Goal: Information Seeking & Learning: Understand process/instructions

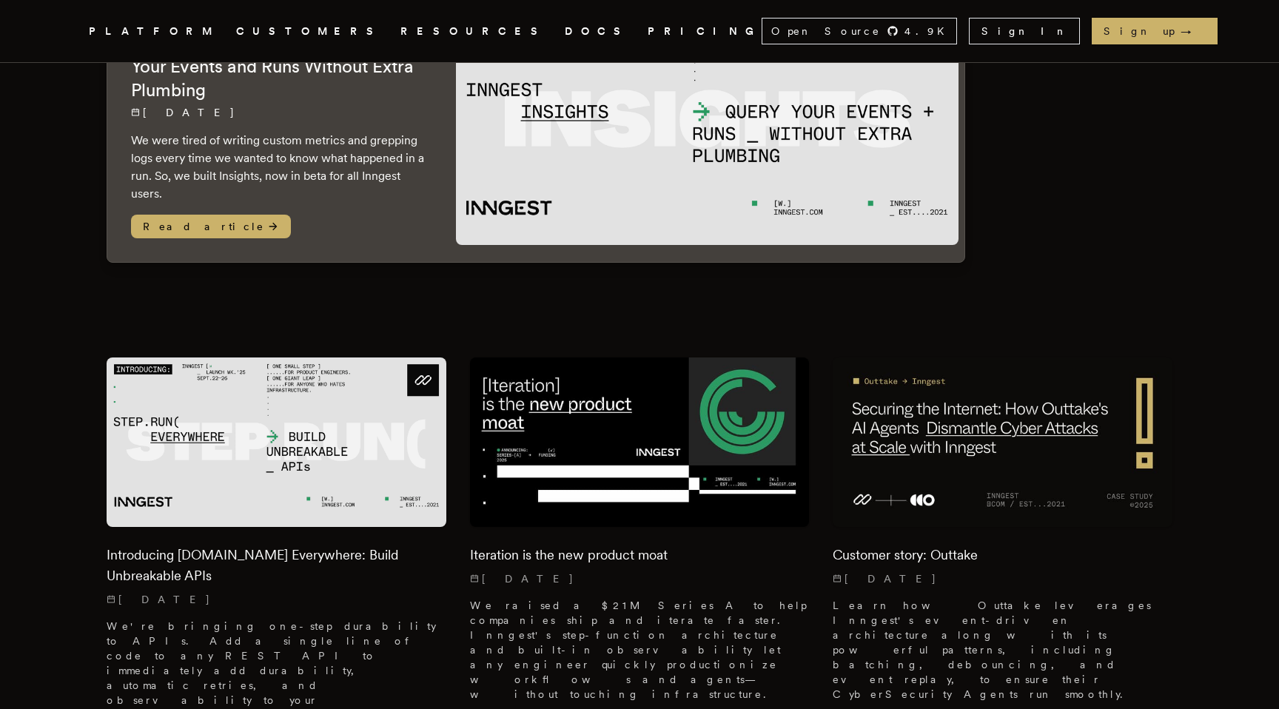
click at [565, 27] on link "DOCS" at bounding box center [597, 31] width 65 height 18
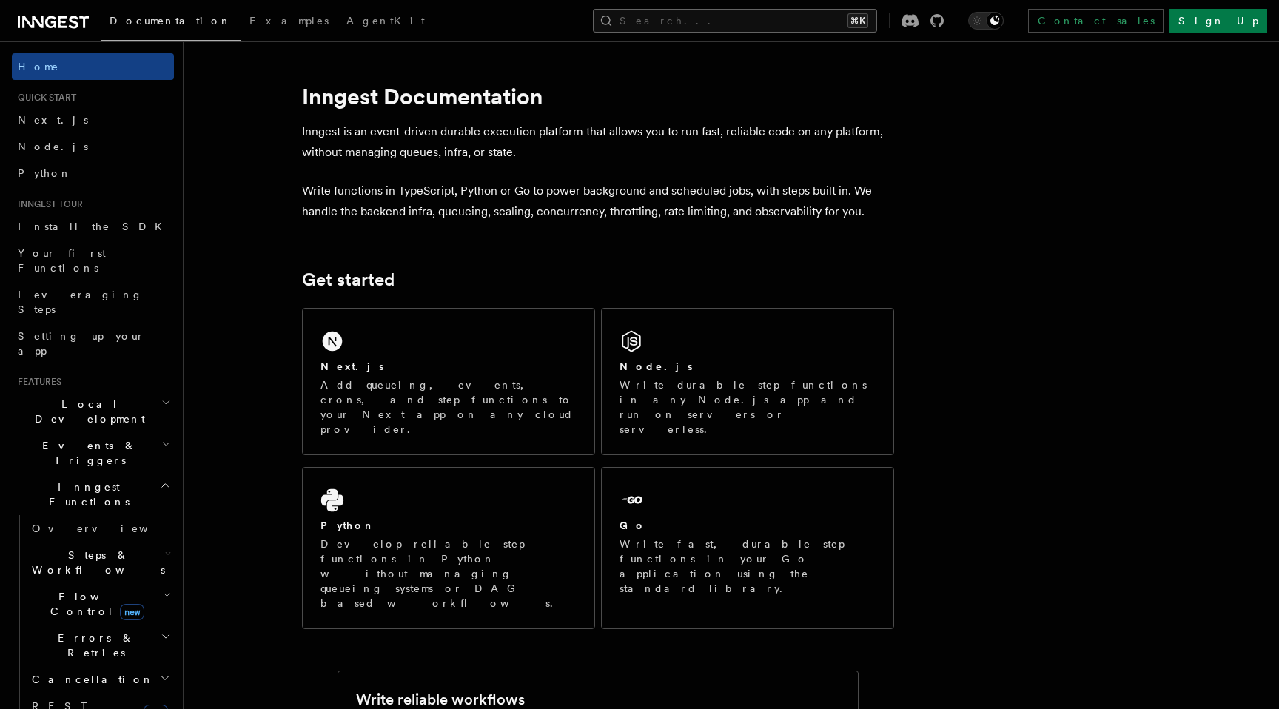
click at [750, 16] on button "Search... ⌘K" at bounding box center [735, 21] width 284 height 24
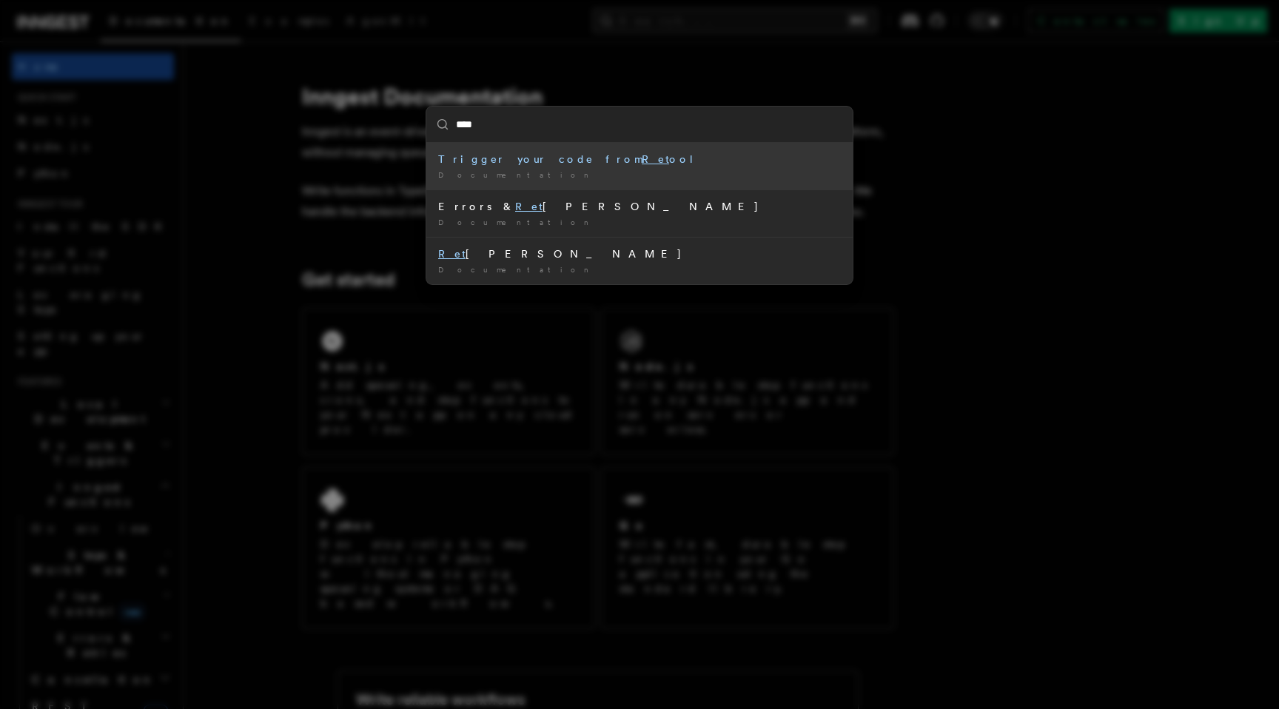
type input "*****"
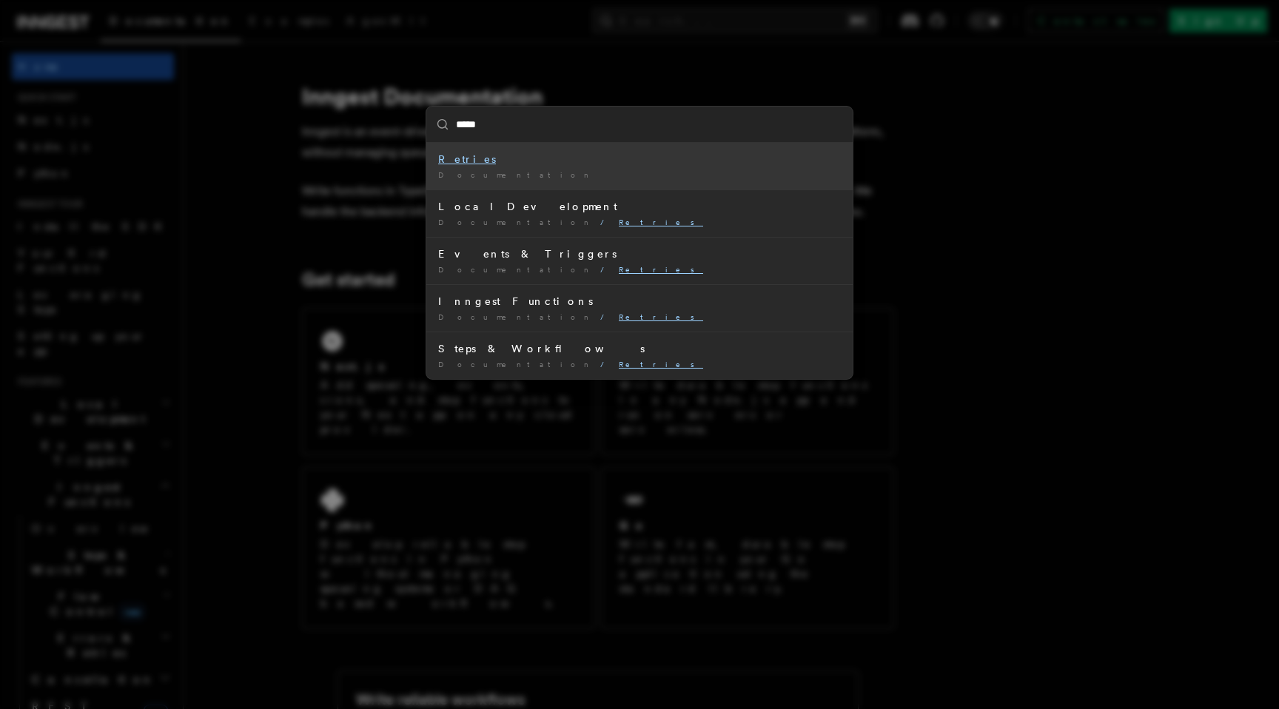
click at [602, 175] on div "Documentation /" at bounding box center [639, 174] width 403 height 11
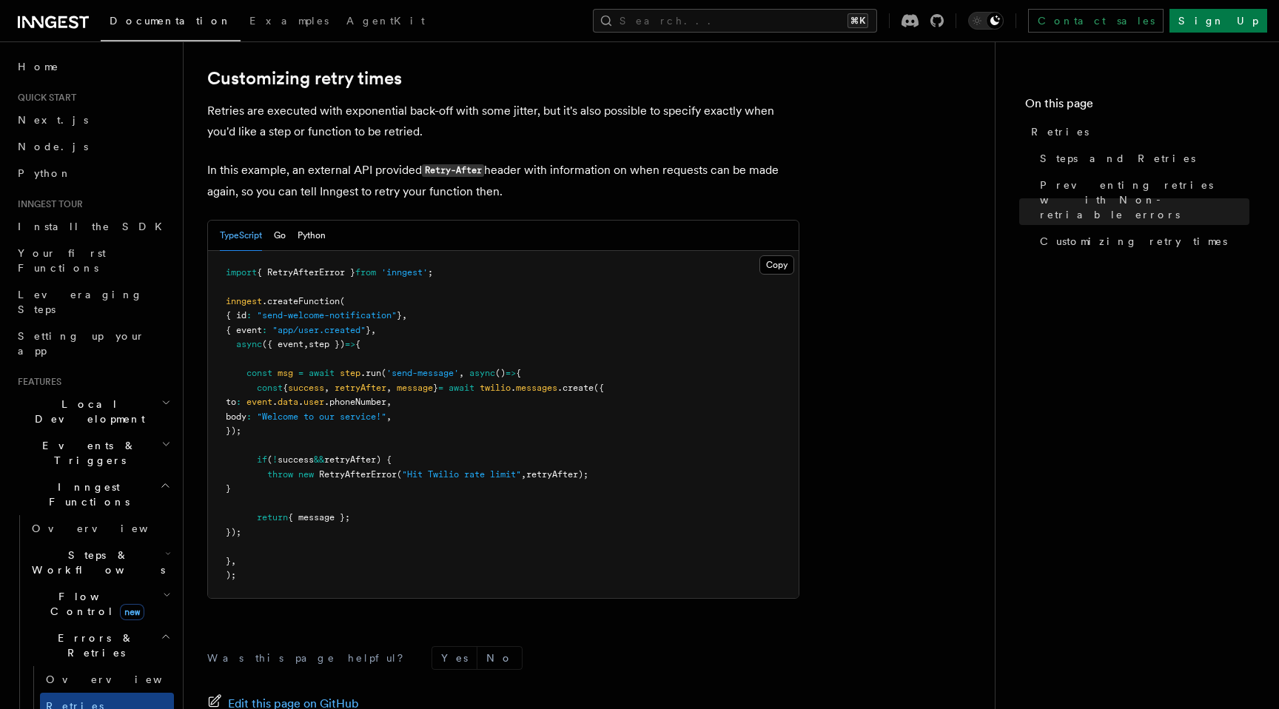
scroll to position [1916, 0]
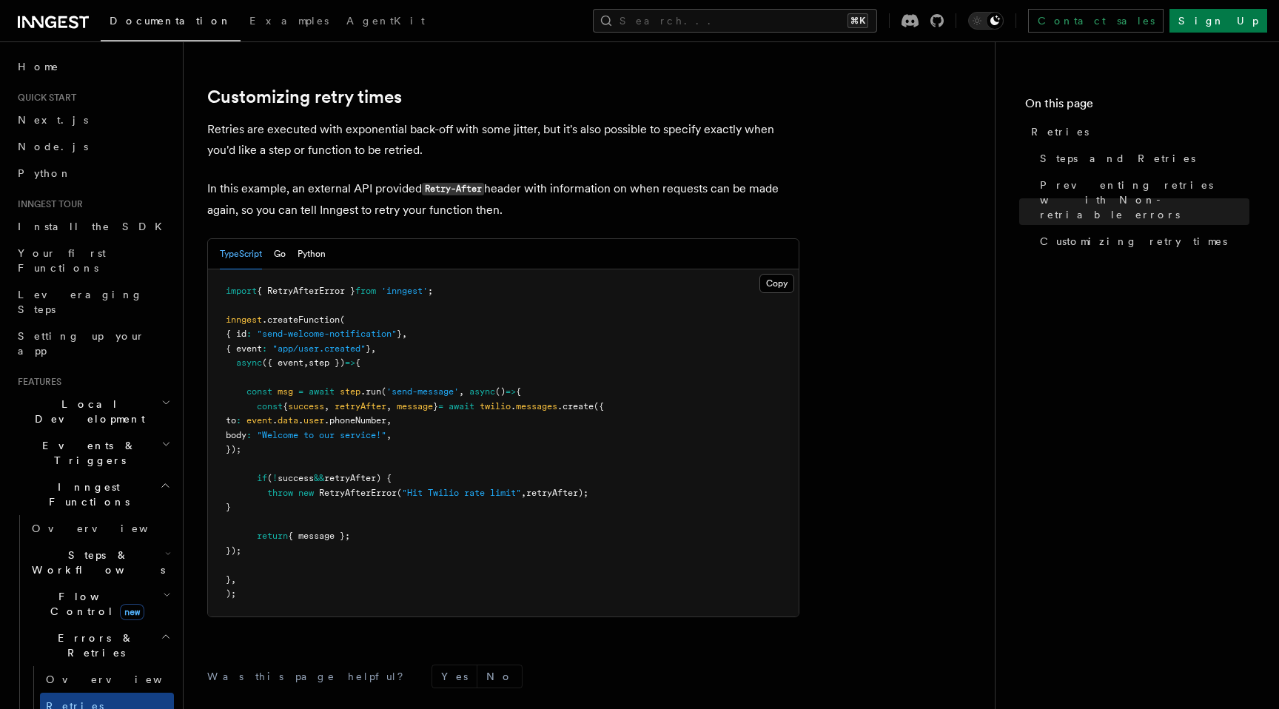
drag, startPoint x: 304, startPoint y: 493, endPoint x: 195, endPoint y: 456, distance: 115.6
click at [350, 531] on span "{ message };" at bounding box center [319, 536] width 62 height 10
click at [391, 87] on link "Customizing retry times" at bounding box center [304, 97] width 195 height 21
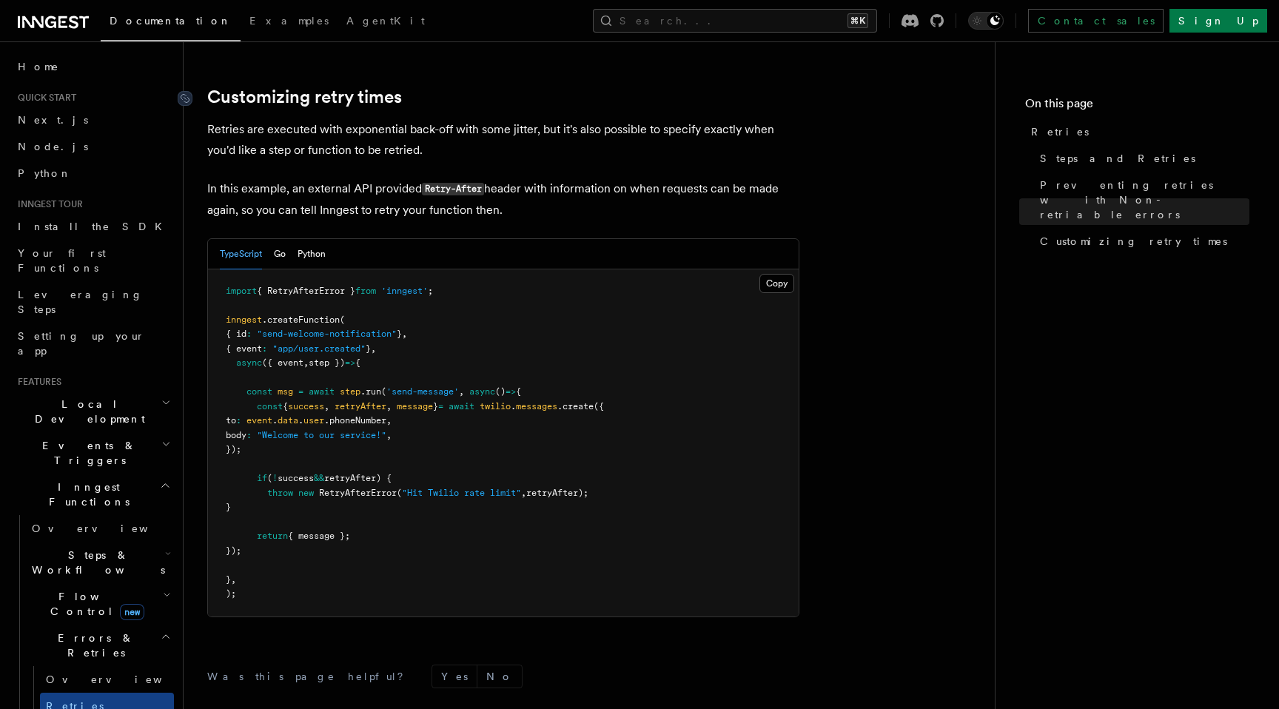
scroll to position [1913, 0]
